Goal: Task Accomplishment & Management: Use online tool/utility

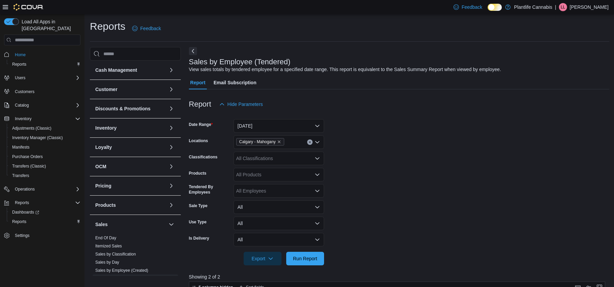
scroll to position [103, 0]
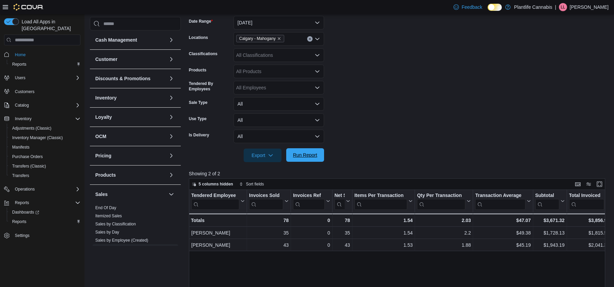
click at [305, 154] on span "Run Report" at bounding box center [305, 154] width 24 height 7
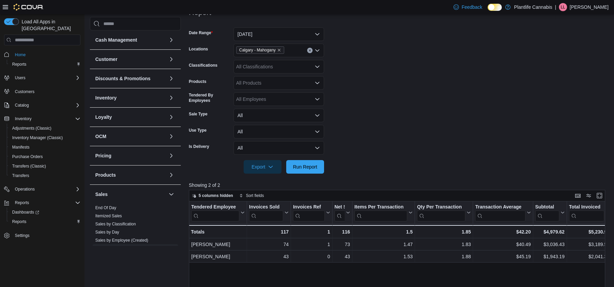
scroll to position [93, 0]
click at [269, 65] on div "All Classifications" at bounding box center [279, 65] width 91 height 14
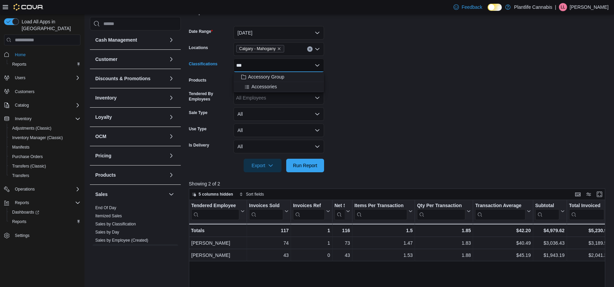
type input "***"
click at [277, 71] on div "*** Combo box. Selected. acc. Selected. Combo box input. All Classifications. T…" at bounding box center [279, 65] width 91 height 14
click at [277, 76] on span "Accessory Group" at bounding box center [266, 76] width 36 height 7
click at [317, 168] on span "Run Report" at bounding box center [305, 165] width 30 height 14
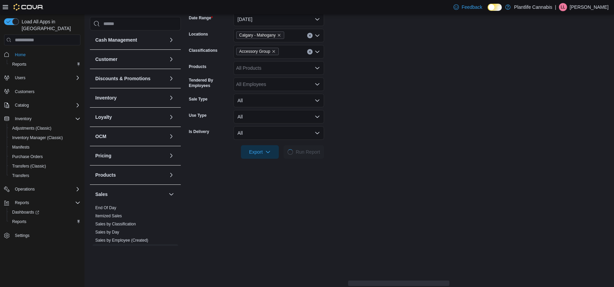
scroll to position [108, 0]
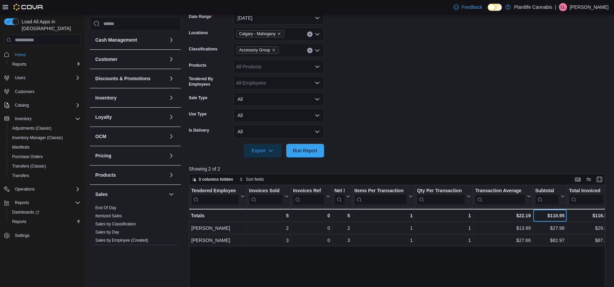
click at [558, 216] on div "$110.95" at bounding box center [549, 215] width 29 height 8
copy div "110.95"
click at [123, 208] on span "End Of Day" at bounding box center [136, 207] width 86 height 8
click at [109, 208] on link "End Of Day" at bounding box center [105, 207] width 21 height 5
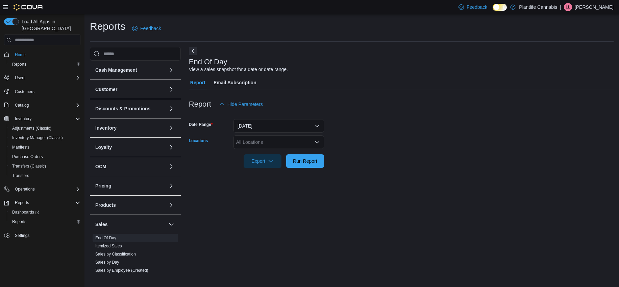
click at [264, 140] on div "All Locations" at bounding box center [279, 142] width 91 height 14
type input "***"
click at [315, 155] on div "Calgary - Mahogany" at bounding box center [279, 153] width 82 height 7
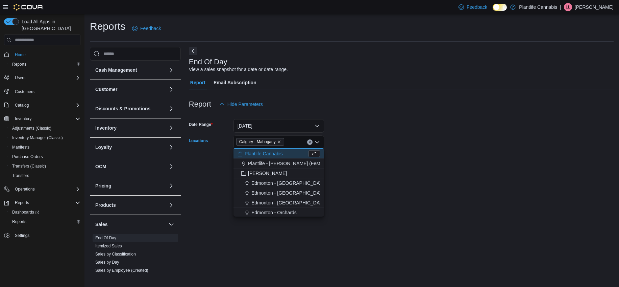
click at [385, 161] on form "Date Range [DATE] Locations [GEOGRAPHIC_DATA] - [GEOGRAPHIC_DATA] Combo box. Se…" at bounding box center [401, 139] width 425 height 57
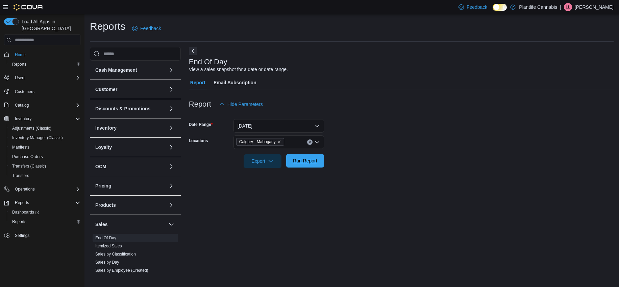
click at [320, 161] on button "Run Report" at bounding box center [305, 161] width 38 height 14
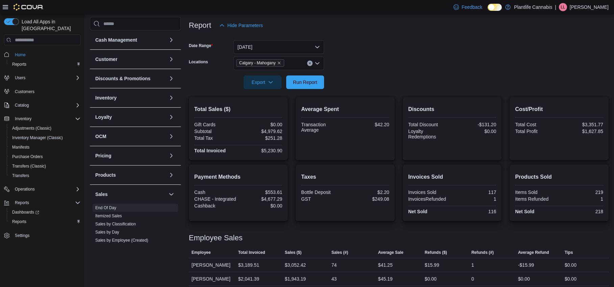
scroll to position [83, 0]
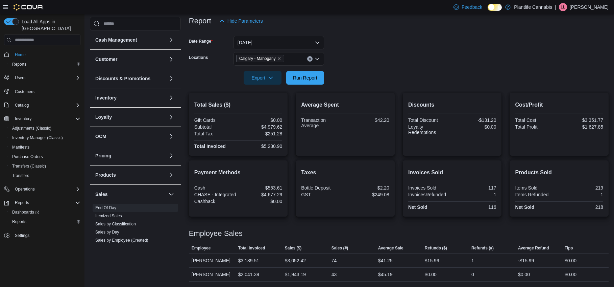
click at [278, 147] on div "$5,230.90" at bounding box center [261, 145] width 43 height 5
copy div "5,230.90"
click at [275, 192] on div "$4,677.29" at bounding box center [261, 194] width 43 height 5
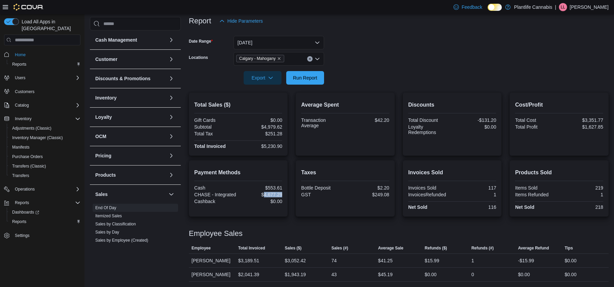
copy div "4,677.29"
click at [272, 127] on div "$4,979.62" at bounding box center [261, 126] width 43 height 5
copy div "4,979.62"
click at [296, 258] on div "$3,052.42" at bounding box center [295, 260] width 21 height 8
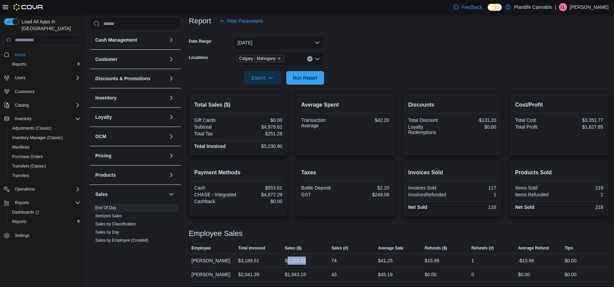
click at [296, 258] on div "$3,052.42" at bounding box center [295, 260] width 21 height 8
copy div "3,052.42"
